Goal: Task Accomplishment & Management: Use online tool/utility

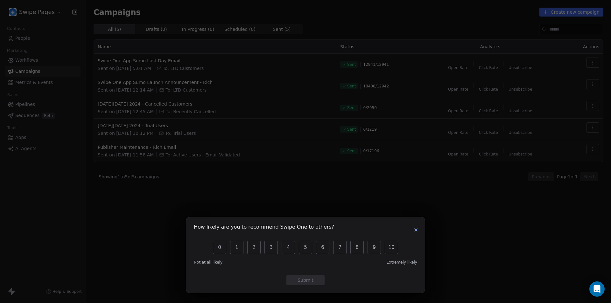
click at [416, 231] on icon "button" at bounding box center [415, 229] width 5 height 5
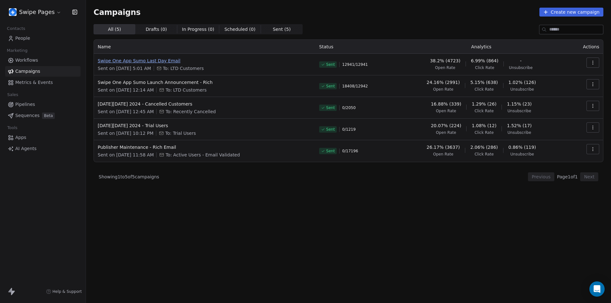
click at [178, 63] on span "Swipe One App Sumo Last Day Email" at bounding box center [205, 61] width 214 height 6
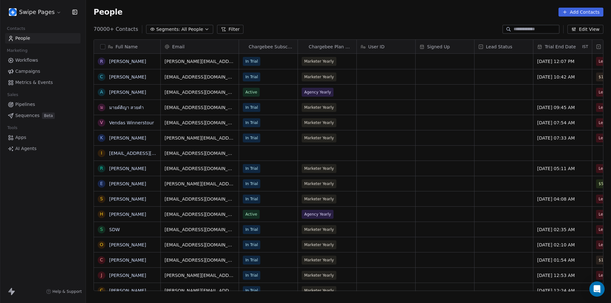
scroll to position [262, 520]
click at [35, 74] on span "Campaigns" at bounding box center [27, 71] width 25 height 7
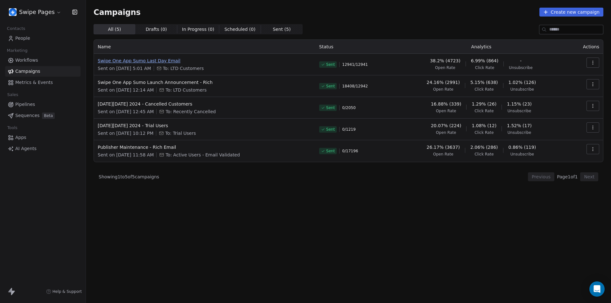
click at [151, 60] on span "Swipe One App Sumo Last Day Email" at bounding box center [205, 61] width 214 height 6
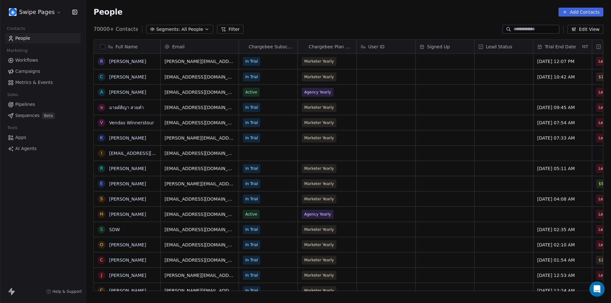
scroll to position [262, 520]
click at [40, 14] on html "Swipe Pages Contacts People Marketing Workflows Campaigns Metrics & Events Sale…" at bounding box center [305, 151] width 611 height 303
click at [39, 210] on html "Swipe Pages Contacts People Marketing Workflows Campaigns Metrics & Events Sale…" at bounding box center [305, 151] width 611 height 303
click at [33, 72] on span "Campaigns" at bounding box center [27, 71] width 25 height 7
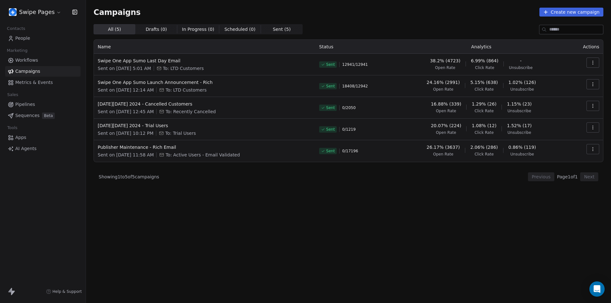
click at [35, 14] on html "Swipe Pages Contacts People Marketing Workflows Campaigns Metrics & Events Sale…" at bounding box center [305, 151] width 611 height 303
click at [32, 37] on link "Profile Settings" at bounding box center [49, 36] width 78 height 10
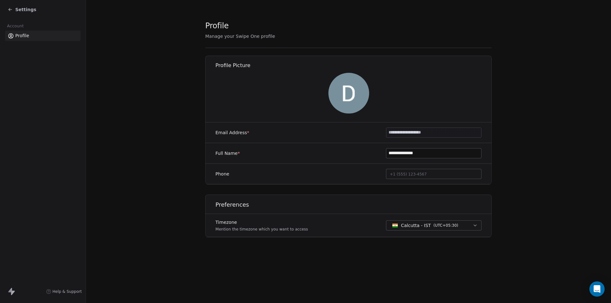
click at [8, 10] on icon at bounding box center [10, 9] width 5 height 5
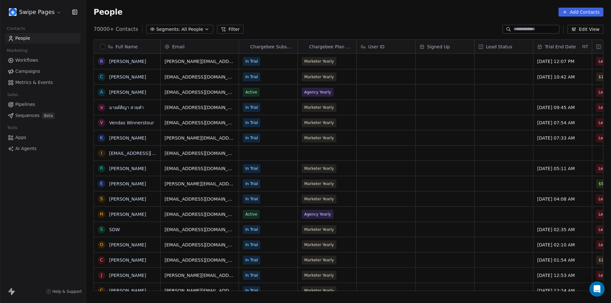
scroll to position [262, 520]
click at [26, 70] on span "Campaigns" at bounding box center [27, 71] width 25 height 7
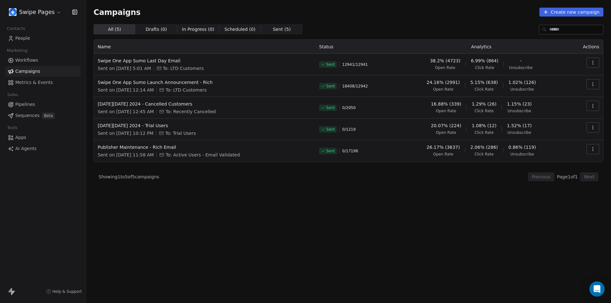
click at [245, 247] on div "Campaigns Create new campaign All ( 5 ) All ( 5 ) Drafts ( 0 ) Drafts ( 0 ) In …" at bounding box center [348, 127] width 525 height 255
click at [249, 221] on div "All ( 5 ) All ( 5 ) Drafts ( 0 ) Drafts ( 0 ) In Progress ( 0 ) In Progress ( 0…" at bounding box center [349, 135] width 510 height 223
click at [583, 14] on button "Create new campaign" at bounding box center [571, 12] width 64 height 9
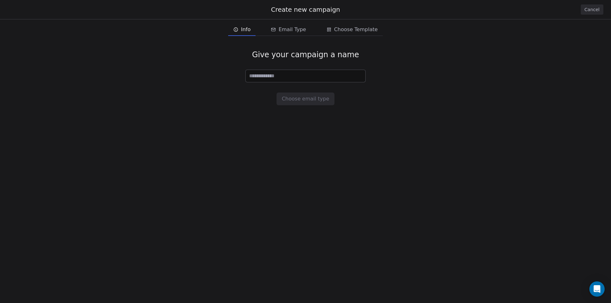
click at [282, 77] on input at bounding box center [306, 76] width 120 height 12
click at [271, 76] on input at bounding box center [306, 76] width 120 height 12
paste input "**********"
drag, startPoint x: 251, startPoint y: 76, endPoint x: 247, endPoint y: 76, distance: 4.5
click at [247, 76] on input "**********" at bounding box center [306, 76] width 120 height 12
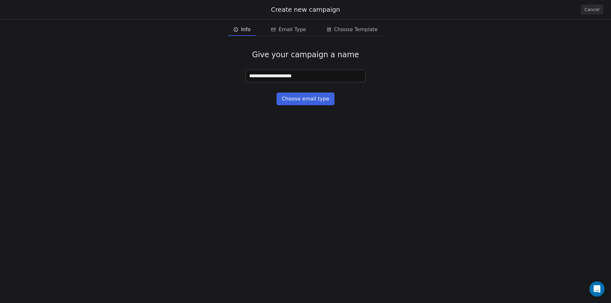
click at [306, 76] on input "**********" at bounding box center [306, 76] width 120 height 12
click at [312, 77] on input "**********" at bounding box center [306, 76] width 120 height 12
type input "**********"
click at [296, 28] on span "Email Type" at bounding box center [291, 30] width 27 height 8
click at [244, 34] on span "Info" at bounding box center [242, 29] width 22 height 10
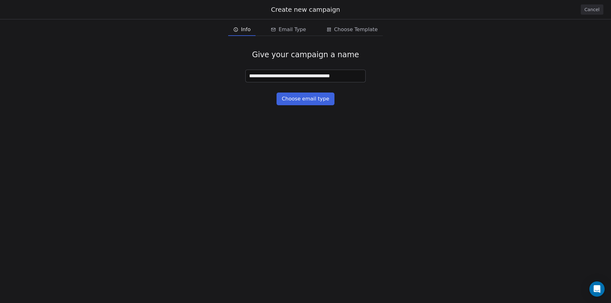
click at [306, 103] on button "Choose email type" at bounding box center [305, 99] width 58 height 13
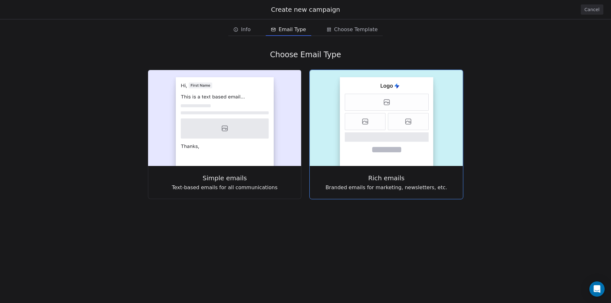
click at [379, 144] on rect at bounding box center [387, 121] width 94 height 89
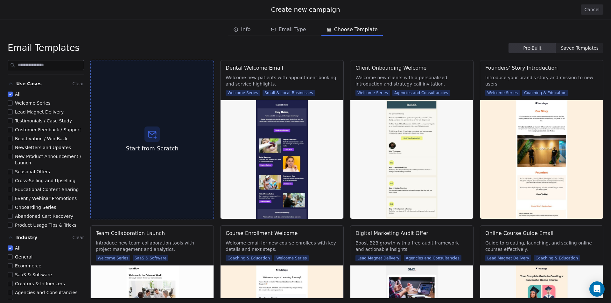
click at [160, 151] on span "Start from Scratch" at bounding box center [152, 148] width 52 height 8
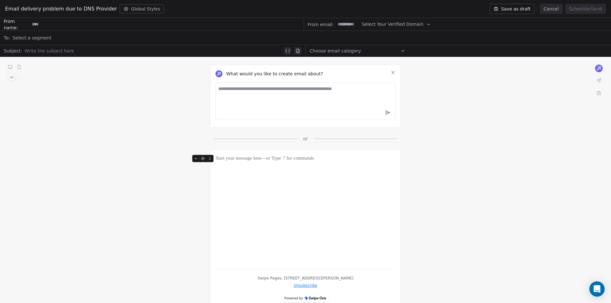
click at [404, 24] on span "Select Your Verified Domain" at bounding box center [393, 24] width 62 height 7
click at [451, 159] on div "What would you like to create email about? or Swipe Pages, 20 Cecil Street #05-…" at bounding box center [305, 187] width 611 height 260
click at [347, 24] on input at bounding box center [347, 24] width 25 height 12
click at [405, 25] on span "Select Your Verified Domain" at bounding box center [393, 24] width 62 height 7
click at [552, 9] on button "Cancel" at bounding box center [551, 9] width 23 height 10
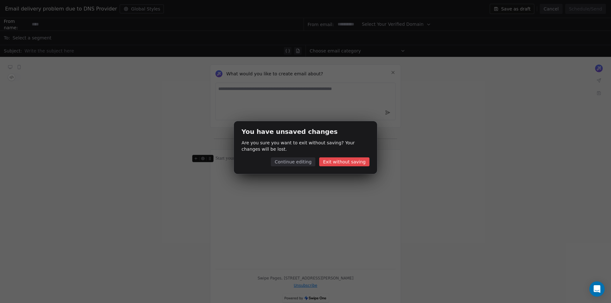
click at [341, 166] on button "Exit without saving" at bounding box center [344, 161] width 50 height 9
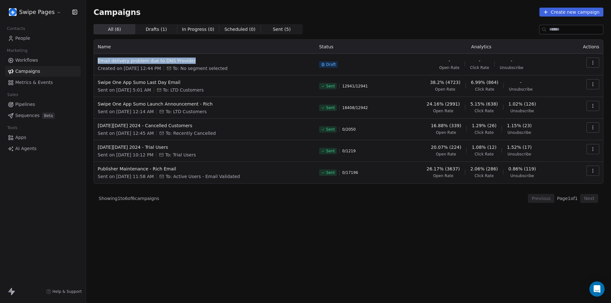
copy span "Email delivery problem due to DNS Provider"
drag, startPoint x: 198, startPoint y: 63, endPoint x: 96, endPoint y: 63, distance: 101.8
click at [96, 63] on td "Email delivery problem due to DNS Provider Created on Sep 18, 2025, 12:44 PM To…" at bounding box center [204, 65] width 221 height 22
click at [595, 61] on icon "button" at bounding box center [592, 62] width 5 height 5
click at [365, 251] on html "Swipe Pages Contacts People Marketing Workflows Campaigns Metrics & Events Sale…" at bounding box center [305, 151] width 611 height 303
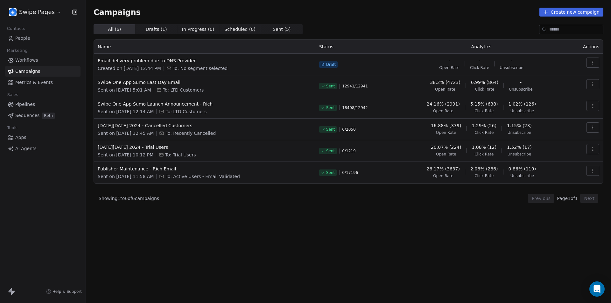
click at [596, 62] on button "button" at bounding box center [592, 63] width 13 height 10
click at [423, 249] on html "Swipe Pages Contacts People Marketing Workflows Campaigns Metrics & Events Sale…" at bounding box center [305, 151] width 611 height 303
click at [155, 31] on span "Drafts ( 1 )" at bounding box center [156, 29] width 21 height 7
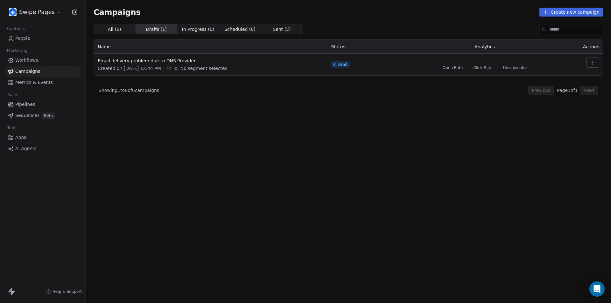
click at [595, 64] on icon "button" at bounding box center [592, 62] width 5 height 5
click at [408, 148] on html "Swipe Pages Contacts People Marketing Workflows Campaigns Metrics & Events Sale…" at bounding box center [305, 151] width 611 height 303
click at [112, 30] on span "All ( 6 )" at bounding box center [114, 29] width 13 height 7
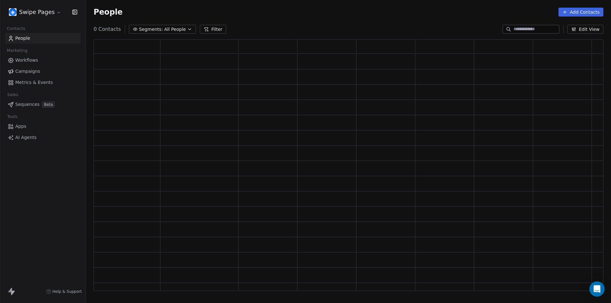
scroll to position [247, 505]
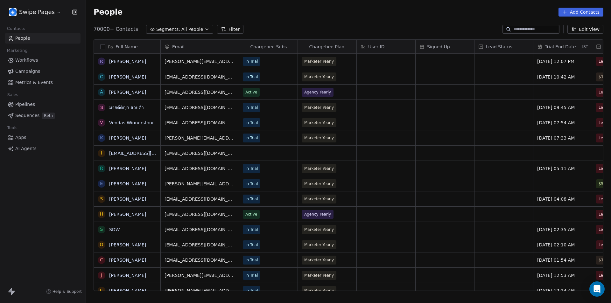
click at [26, 69] on span "Campaigns" at bounding box center [27, 71] width 25 height 7
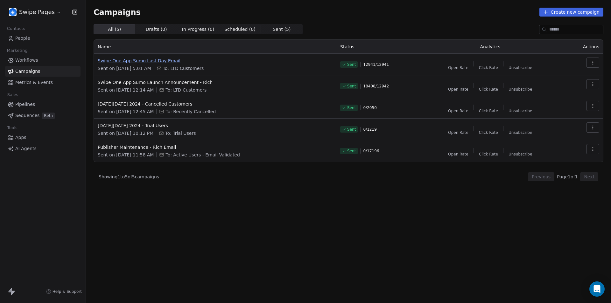
click at [163, 60] on span "Swipe One App Sumo Last Day Email" at bounding box center [215, 61] width 235 height 6
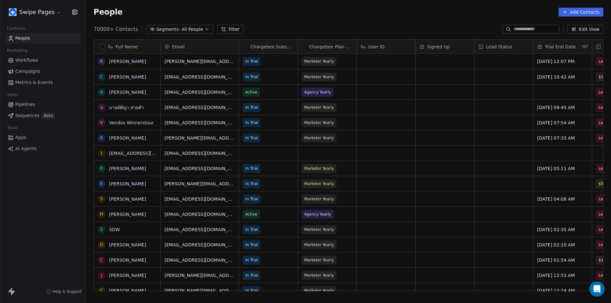
scroll to position [262, 520]
